Goal: Transaction & Acquisition: Obtain resource

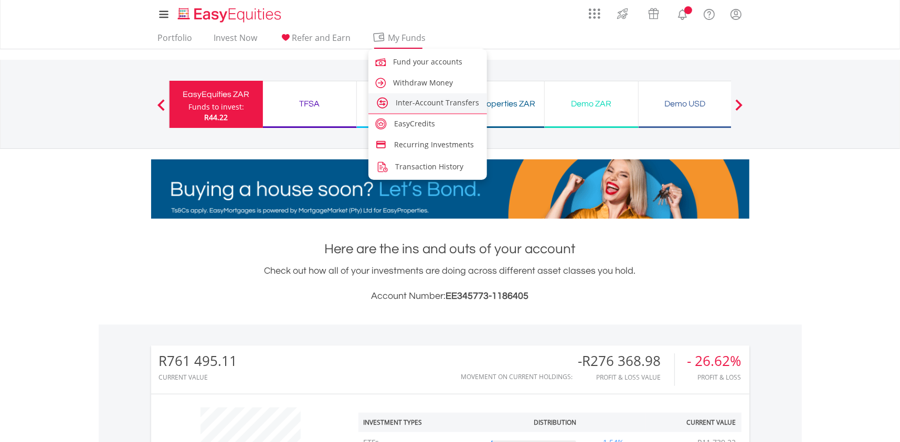
scroll to position [100, 199]
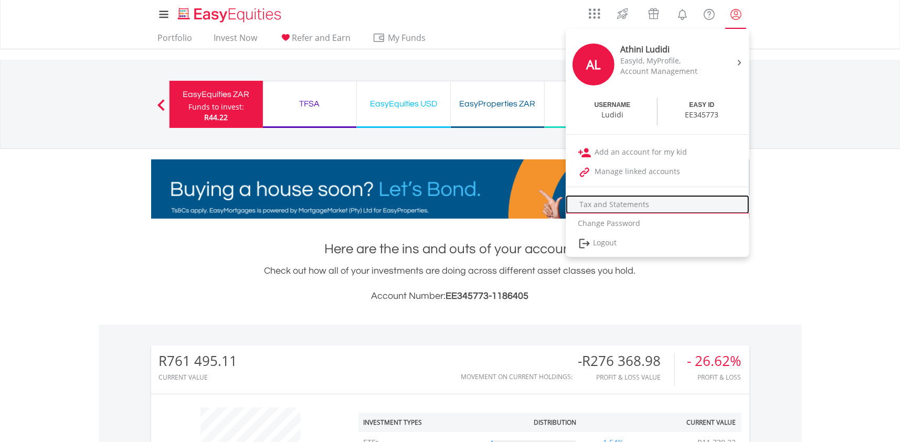
click at [635, 202] on link "Tax and Statements" at bounding box center [658, 204] width 184 height 19
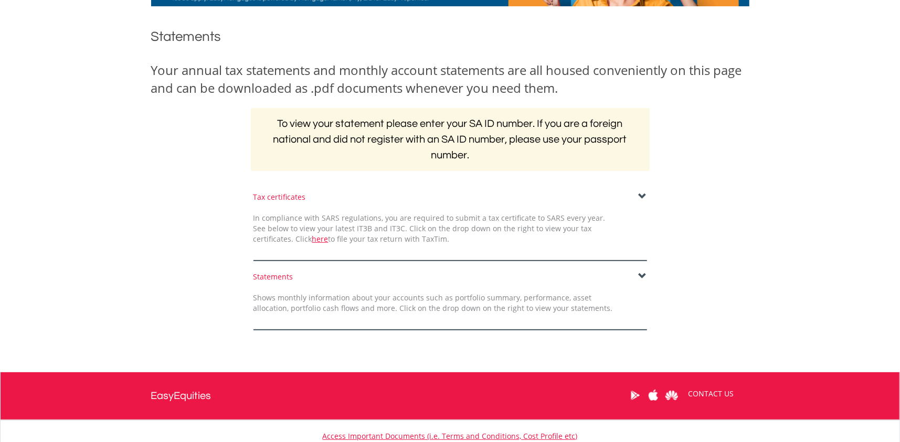
scroll to position [141, 0]
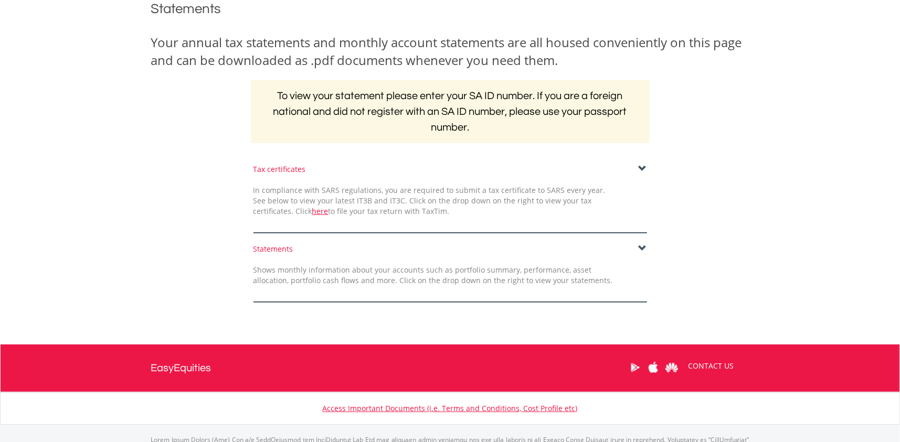
click at [642, 165] on span at bounding box center [643, 169] width 8 height 8
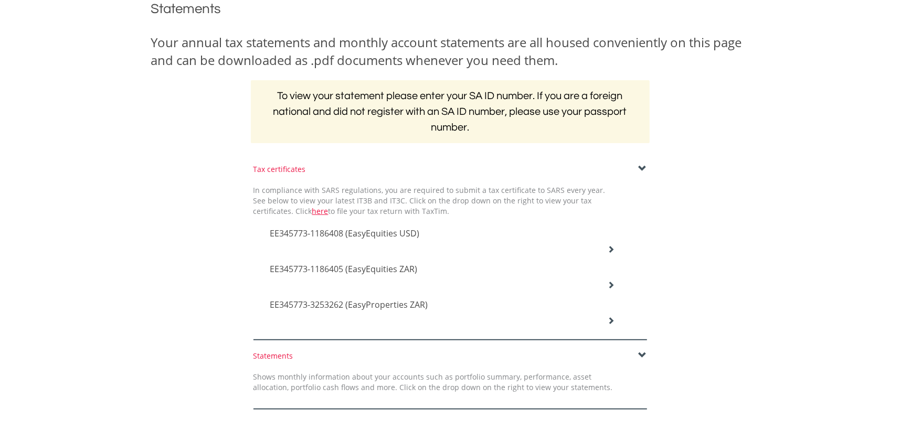
click at [609, 247] on icon at bounding box center [610, 249] width 7 height 7
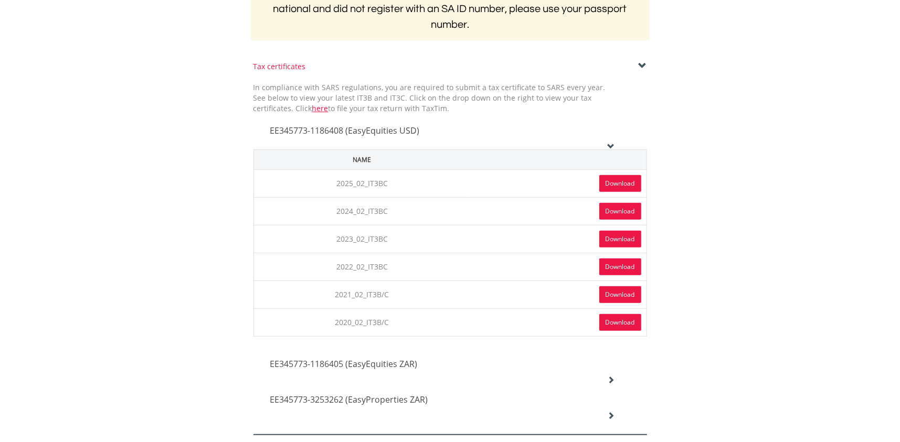
scroll to position [246, 0]
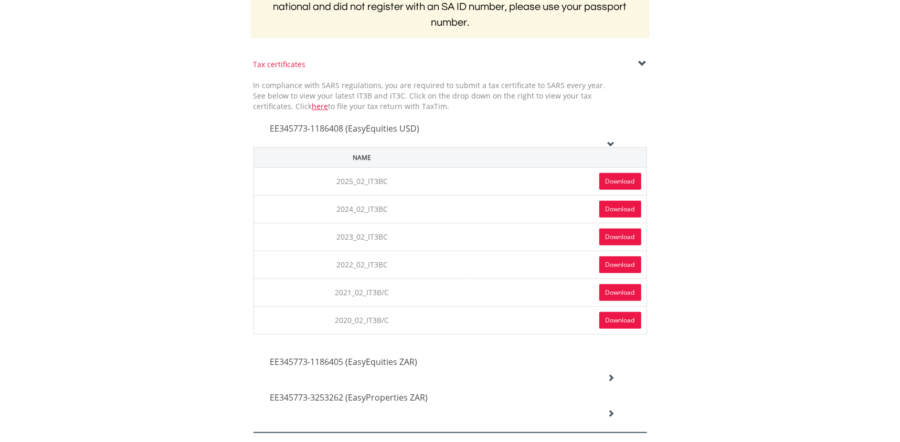
click at [627, 178] on link "Download" at bounding box center [620, 181] width 42 height 17
click at [610, 142] on icon at bounding box center [610, 144] width 7 height 7
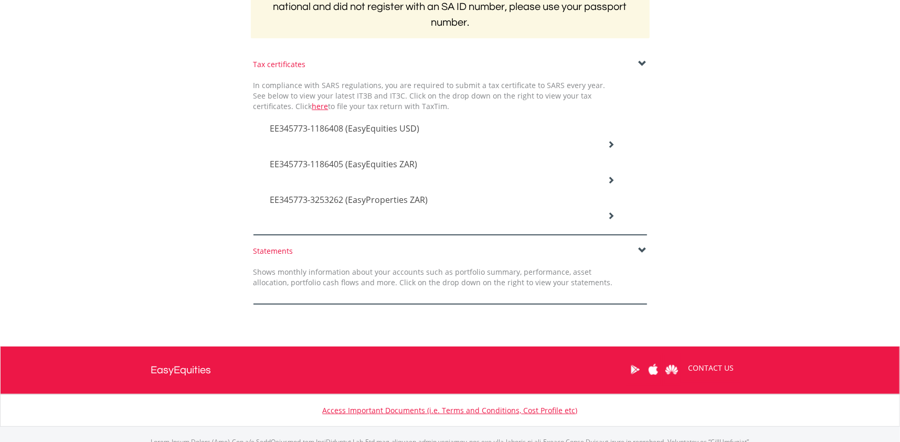
click at [614, 148] on icon at bounding box center [610, 144] width 7 height 7
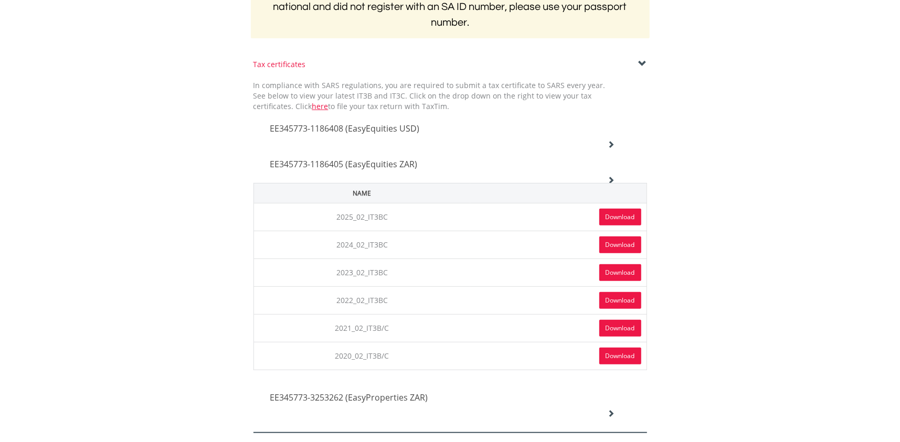
click at [614, 216] on link "Download" at bounding box center [620, 217] width 42 height 17
